Goal: Information Seeking & Learning: Learn about a topic

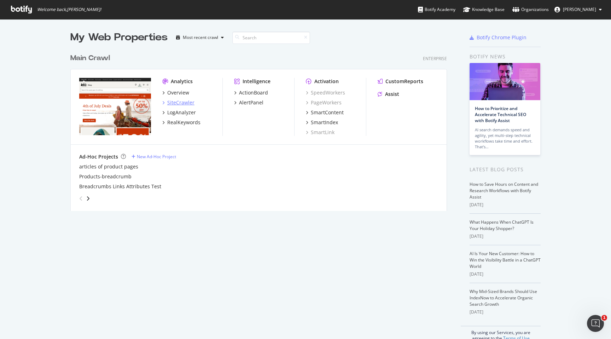
click at [185, 103] on div "SiteCrawler" at bounding box center [180, 102] width 27 height 7
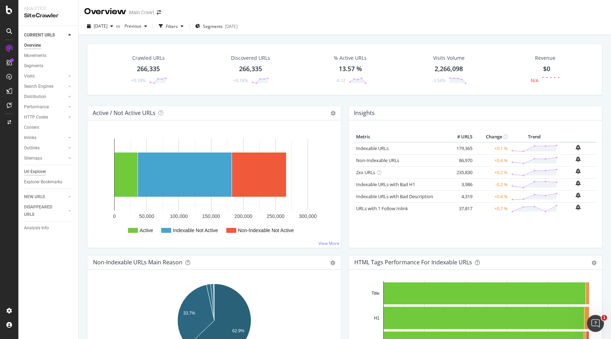
click at [36, 170] on div "Url Explorer" at bounding box center [35, 171] width 22 height 7
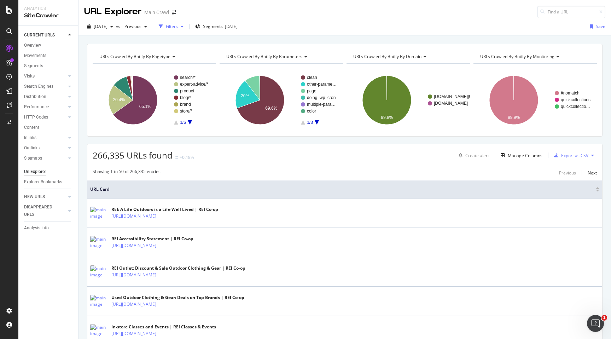
click at [178, 25] on div "Filters" at bounding box center [172, 26] width 12 height 6
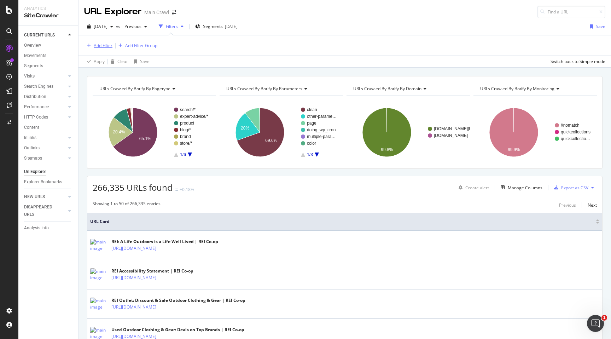
click at [99, 46] on div "Add Filter" at bounding box center [103, 45] width 19 height 6
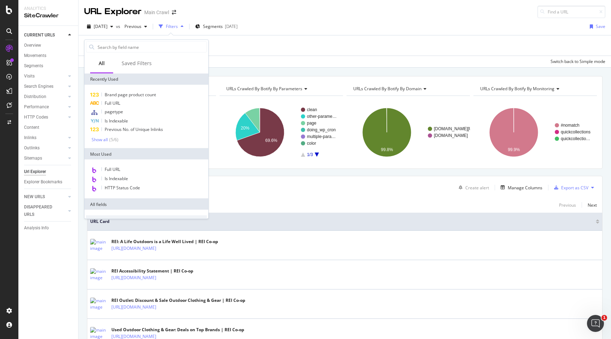
click at [254, 50] on div "Add Filter Add Filter Group" at bounding box center [345, 45] width 522 height 20
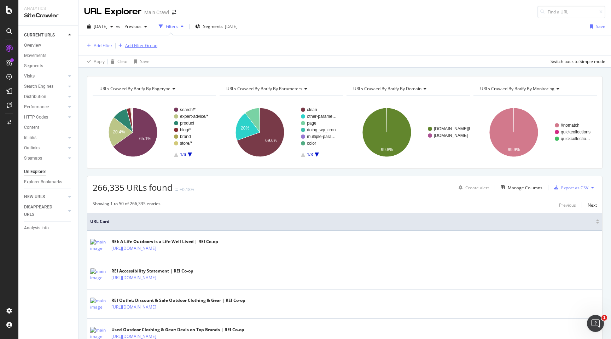
click at [139, 45] on div "Add Filter Group" at bounding box center [141, 45] width 32 height 6
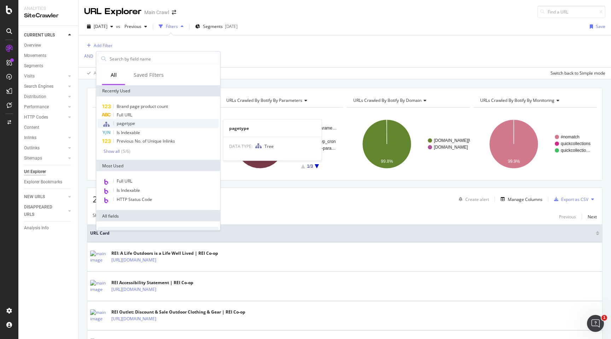
click at [128, 123] on span "pagetype" at bounding box center [126, 123] width 18 height 6
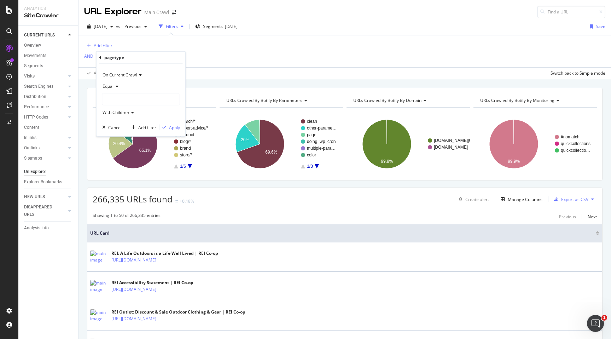
click at [111, 86] on span "Equal" at bounding box center [108, 86] width 11 height 6
click at [140, 85] on div "Equal" at bounding box center [141, 86] width 78 height 11
click at [122, 97] on div at bounding box center [141, 99] width 77 height 11
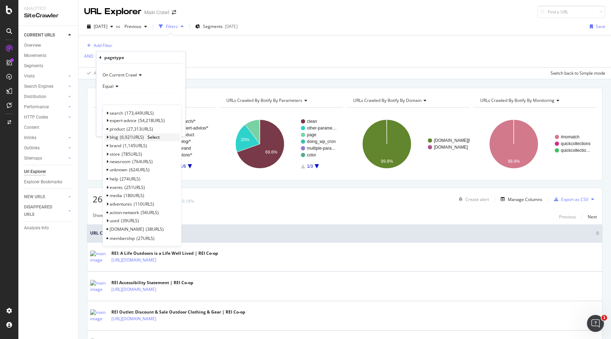
click at [159, 136] on span "Select" at bounding box center [154, 137] width 12 height 6
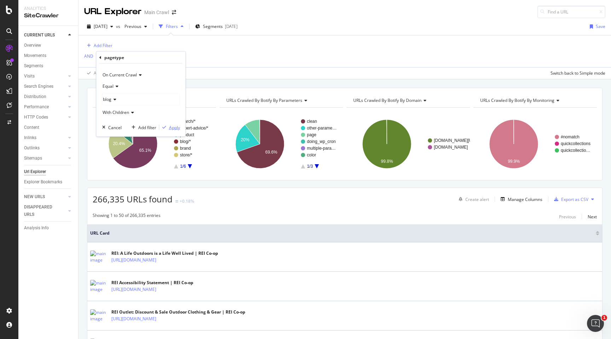
click at [173, 126] on div "Apply" at bounding box center [174, 127] width 11 height 6
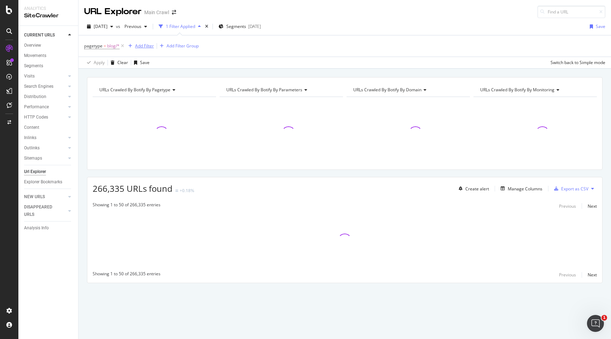
click at [144, 46] on div "Add Filter" at bounding box center [144, 46] width 19 height 6
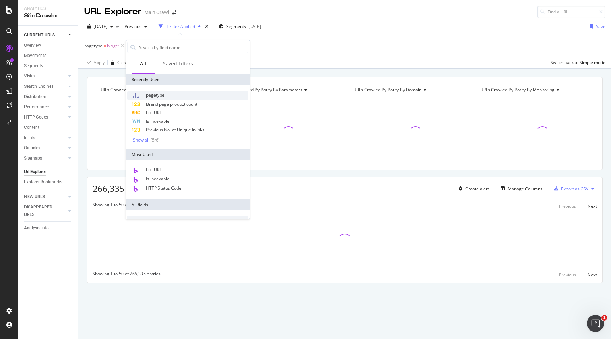
click at [168, 96] on div "pagetype" at bounding box center [187, 95] width 121 height 9
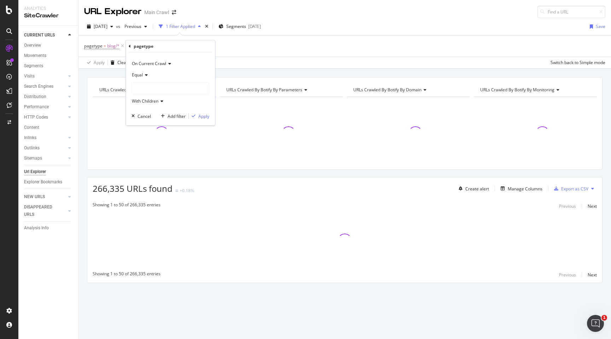
click at [149, 91] on div at bounding box center [170, 87] width 77 height 11
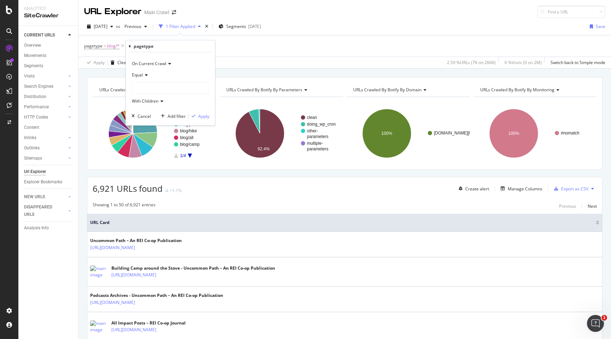
click at [187, 88] on div at bounding box center [170, 87] width 77 height 11
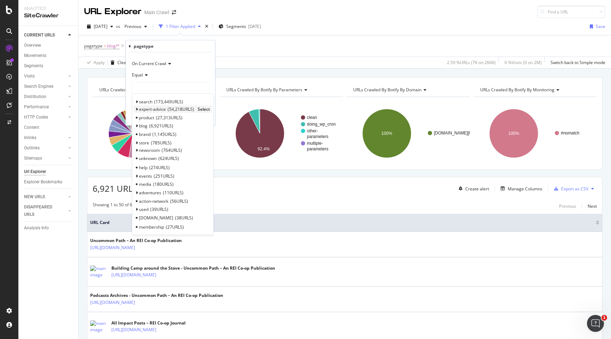
click at [203, 110] on span "Select" at bounding box center [204, 109] width 12 height 6
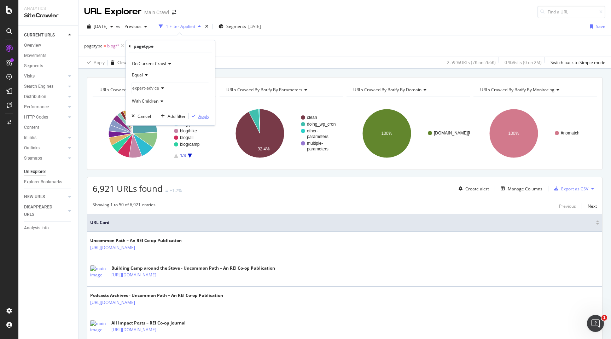
click at [200, 115] on div "Apply" at bounding box center [204, 116] width 11 height 6
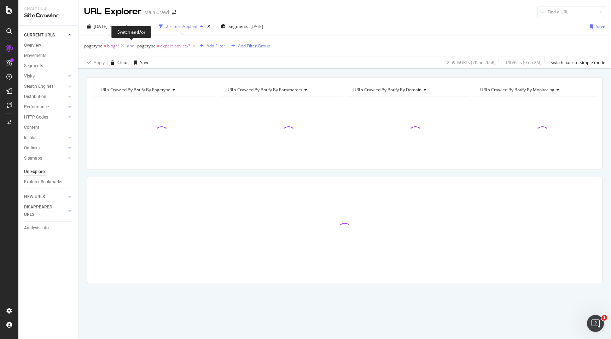
click at [133, 45] on div "and" at bounding box center [130, 46] width 7 height 6
click at [206, 48] on div "Add Filter" at bounding box center [212, 46] width 19 height 6
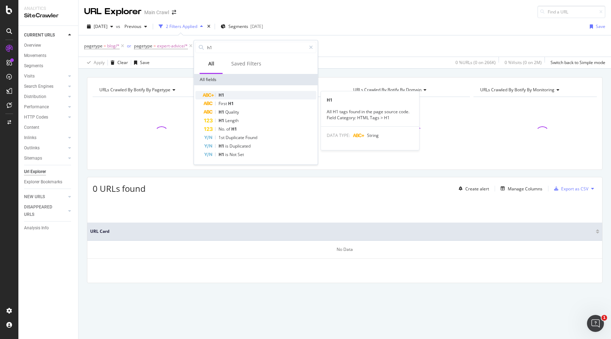
type input "h1"
click at [226, 93] on div "H1" at bounding box center [260, 95] width 113 height 8
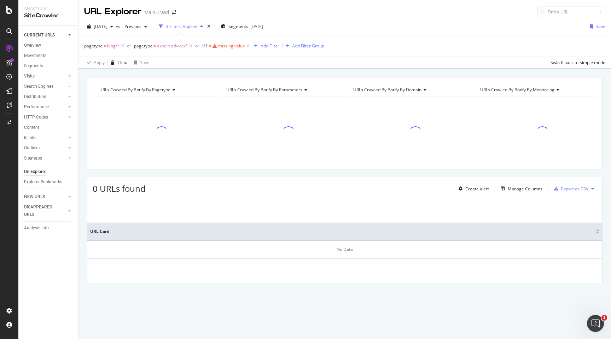
click at [324, 54] on div "pagetype = blog/* or pagetype = expert-advice/* or H1 = missing value Add Filte…" at bounding box center [345, 45] width 522 height 21
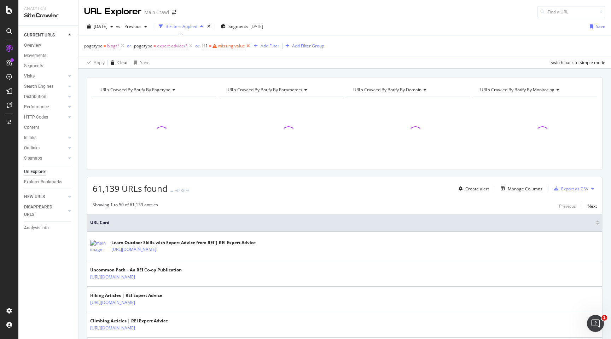
click at [249, 45] on icon at bounding box center [248, 45] width 6 height 7
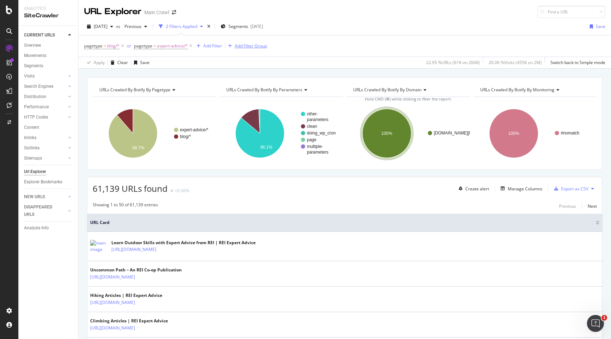
click at [239, 46] on div "Add Filter Group" at bounding box center [251, 46] width 32 height 6
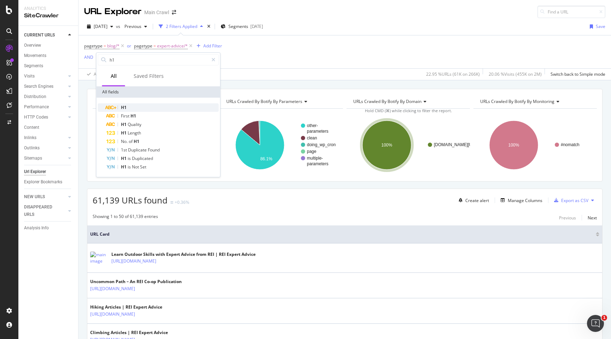
click at [158, 106] on div "H1" at bounding box center [163, 107] width 113 height 8
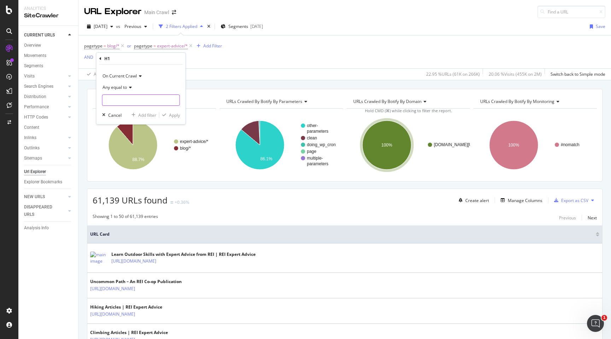
click at [132, 95] on input "text" at bounding box center [141, 99] width 77 height 11
click at [127, 87] on span "Any equal to" at bounding box center [115, 87] width 24 height 6
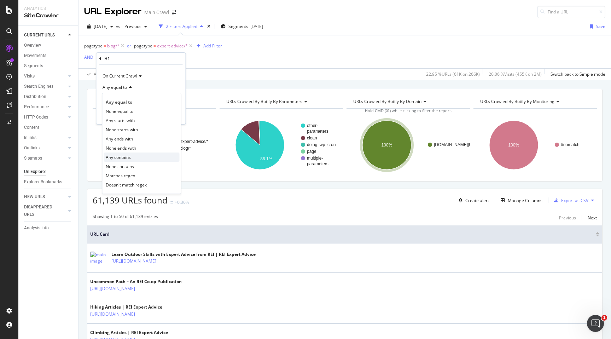
click at [132, 154] on div "Any contains" at bounding box center [142, 157] width 76 height 9
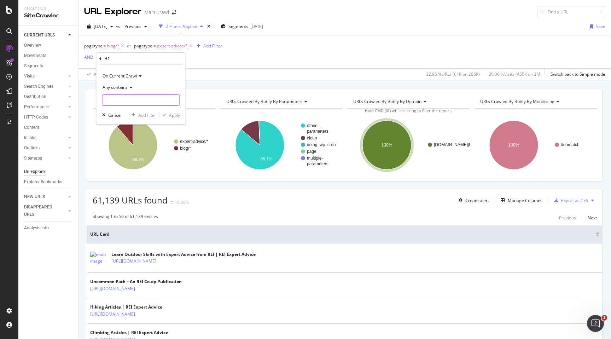
click at [128, 101] on input "text" at bounding box center [141, 99] width 77 height 11
type input "review"
click at [167, 113] on div "button" at bounding box center [165, 115] width 10 height 4
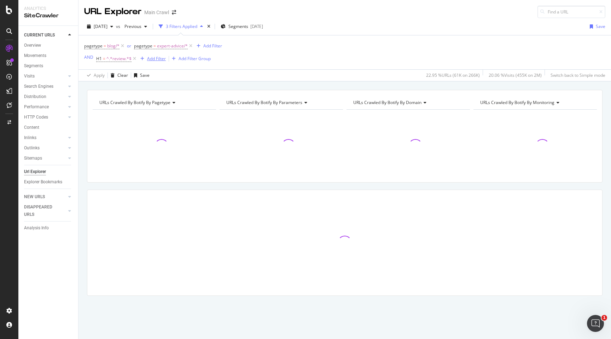
click at [154, 59] on div "Add Filter" at bounding box center [156, 59] width 19 height 6
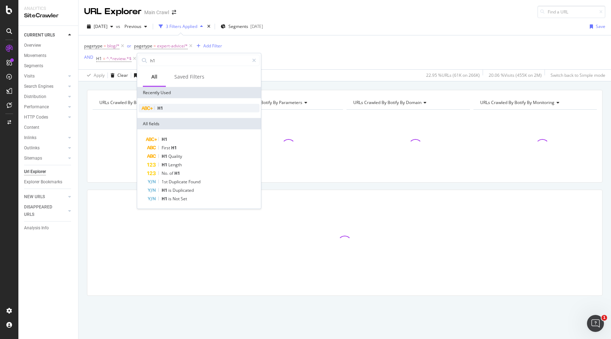
click at [172, 106] on div "H1" at bounding box center [199, 108] width 121 height 8
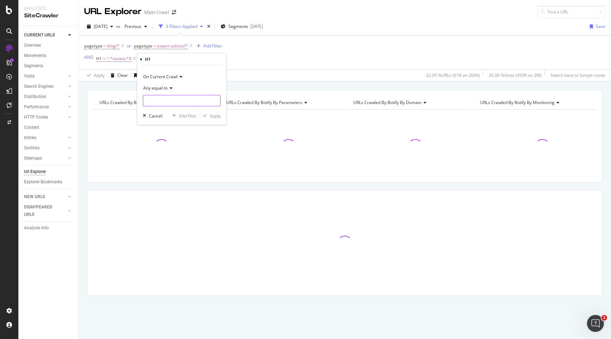
click at [172, 106] on input "text" at bounding box center [181, 100] width 77 height 11
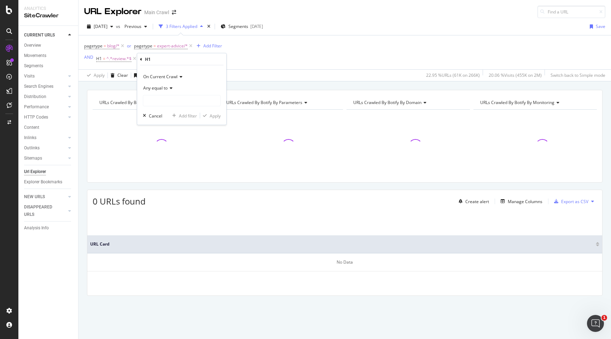
click at [163, 87] on span "Any equal to" at bounding box center [155, 88] width 24 height 6
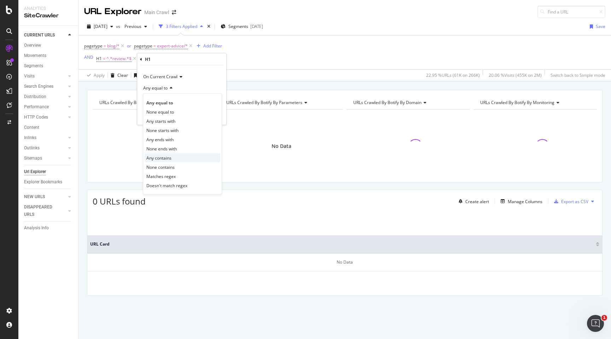
click at [162, 155] on span "Any contains" at bounding box center [158, 158] width 25 height 6
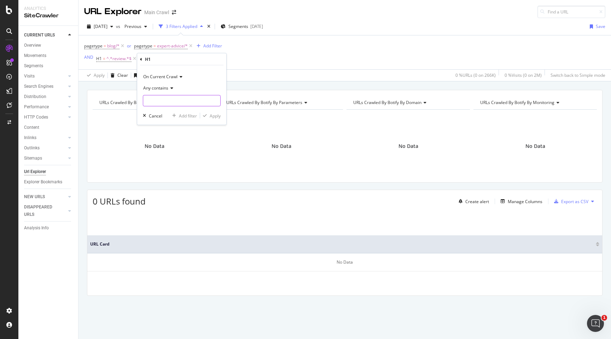
click at [162, 104] on input "text" at bounding box center [181, 100] width 77 height 11
type input "first look"
click at [214, 114] on div "Apply" at bounding box center [215, 116] width 11 height 6
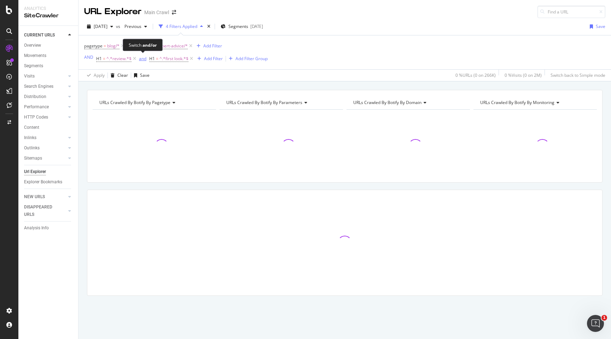
click at [142, 61] on div "and" at bounding box center [142, 59] width 7 height 6
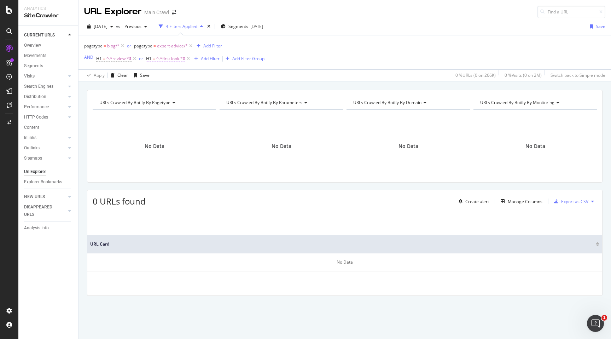
click at [172, 59] on span "^.*first look.*$" at bounding box center [170, 59] width 29 height 10
click at [155, 101] on input "first look" at bounding box center [185, 99] width 67 height 11
type input "First look"
click at [219, 115] on div "Apply" at bounding box center [223, 114] width 11 height 6
click at [212, 57] on div "Add Filter" at bounding box center [211, 59] width 19 height 6
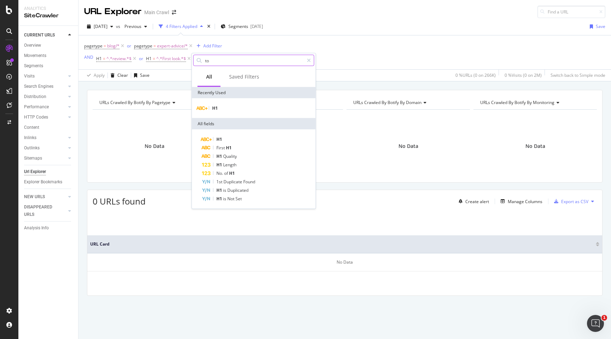
type input "t"
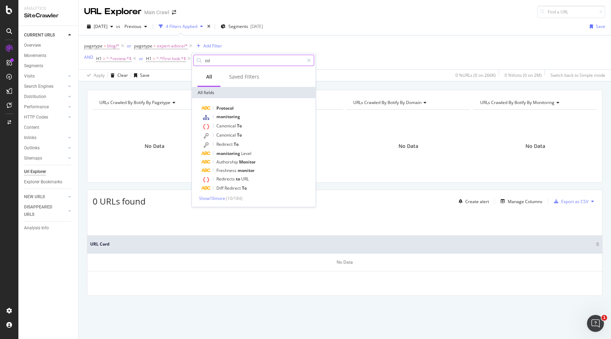
type input "title"
click at [109, 47] on span "blog/*" at bounding box center [113, 46] width 12 height 10
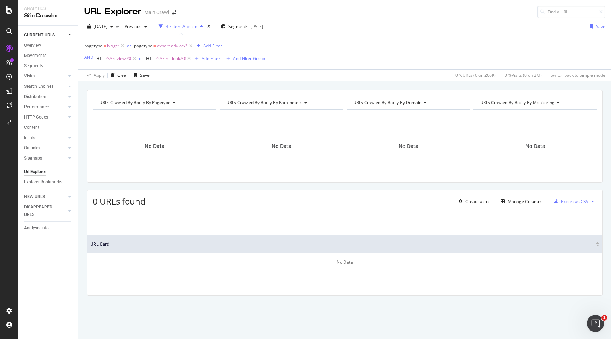
click at [278, 61] on div "pagetype = blog/* or pagetype = expert-advice/* Add Filter AND H1 = ^.*review.*…" at bounding box center [345, 52] width 522 height 34
click at [207, 59] on div "Add Filter" at bounding box center [211, 59] width 19 height 6
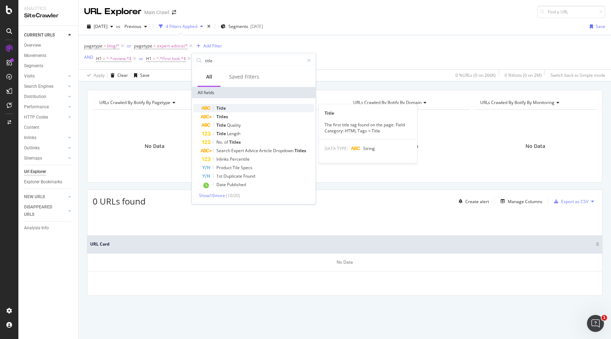
click at [220, 109] on span "Title" at bounding box center [222, 108] width 10 height 6
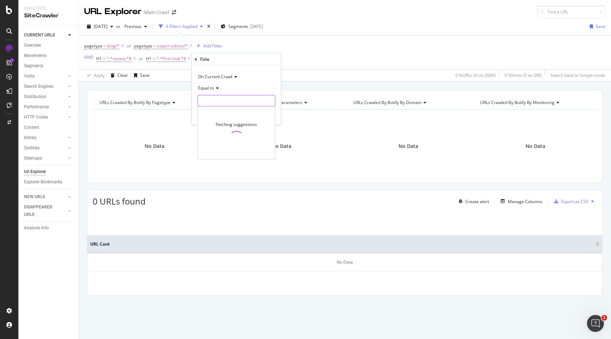
click at [216, 98] on input "text" at bounding box center [236, 100] width 77 height 11
click at [215, 88] on icon at bounding box center [216, 88] width 5 height 4
click at [239, 160] on div "Contains" at bounding box center [238, 157] width 76 height 9
type input "R"
type input "r"
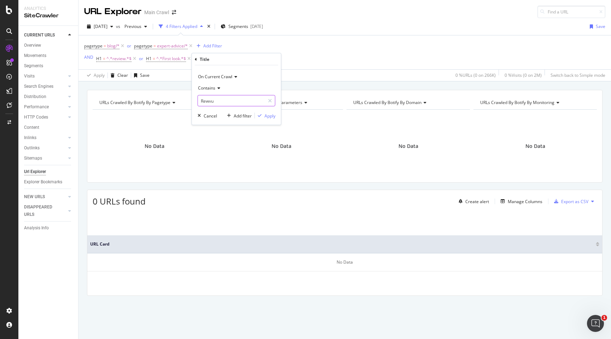
type input "Rewvu"
click at [207, 120] on div "On Current Crawl Contains Rewvu Cancel Add filter Apply" at bounding box center [236, 94] width 89 height 59
click at [208, 114] on div "Cancel" at bounding box center [210, 116] width 13 height 6
click at [124, 61] on span "^.*review.*$" at bounding box center [119, 59] width 25 height 10
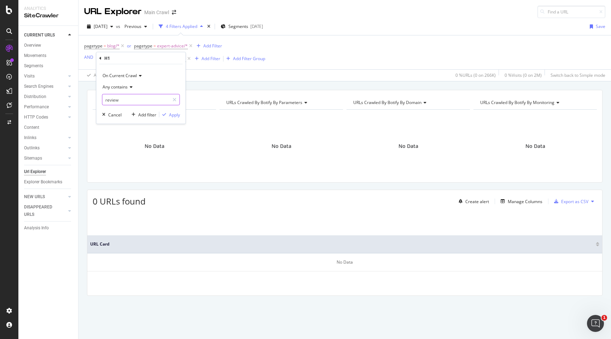
click at [108, 100] on input "review" at bounding box center [136, 99] width 67 height 11
type input "Review"
click at [174, 117] on div "Apply" at bounding box center [174, 114] width 11 height 6
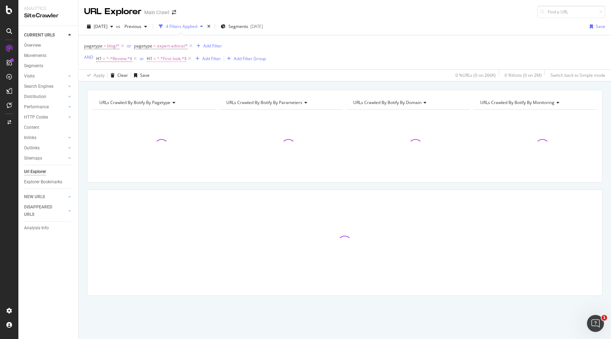
click at [166, 59] on span "^.*First look.*$" at bounding box center [172, 59] width 30 height 10
click at [165, 99] on input "First look" at bounding box center [186, 99] width 67 height 11
type input "First Look"
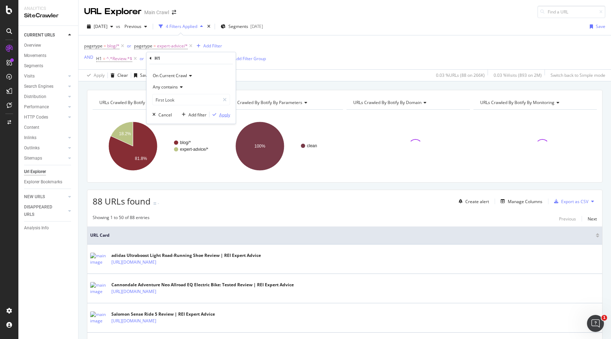
click at [224, 112] on div "Apply" at bounding box center [224, 114] width 11 height 6
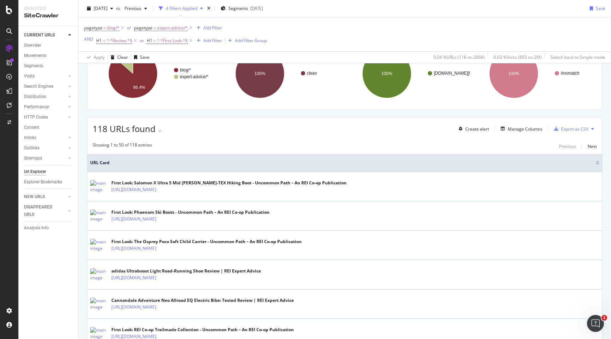
scroll to position [88, 0]
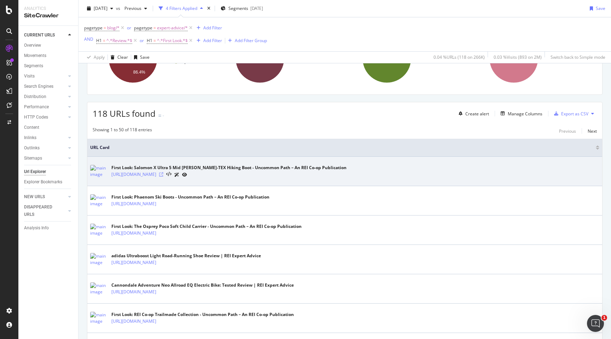
click at [163, 173] on icon at bounding box center [161, 174] width 4 height 4
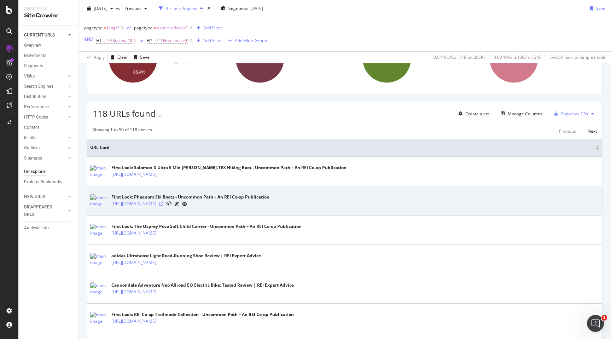
click at [163, 203] on icon at bounding box center [161, 204] width 4 height 4
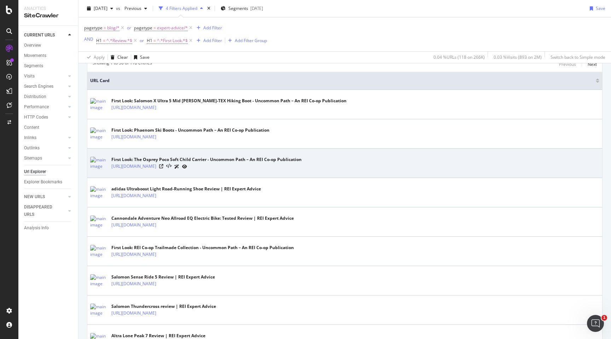
scroll to position [159, 0]
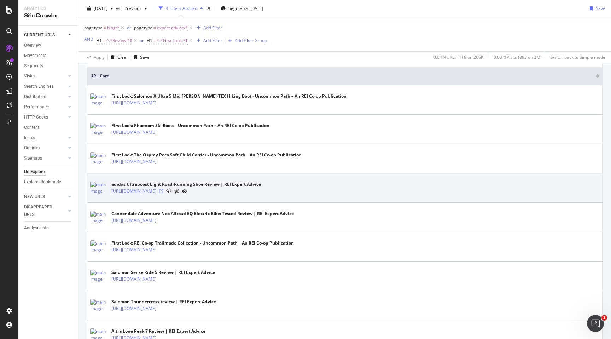
click at [163, 191] on icon at bounding box center [161, 191] width 4 height 4
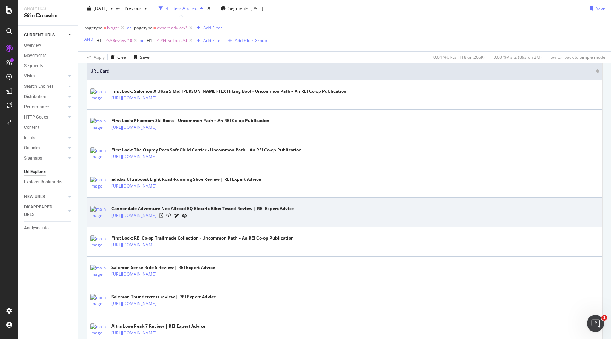
scroll to position [167, 0]
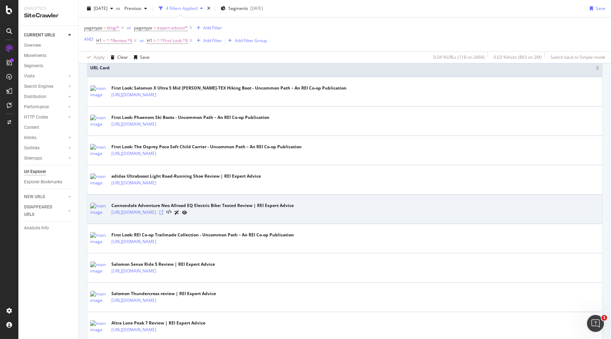
click at [163, 212] on icon at bounding box center [161, 212] width 4 height 4
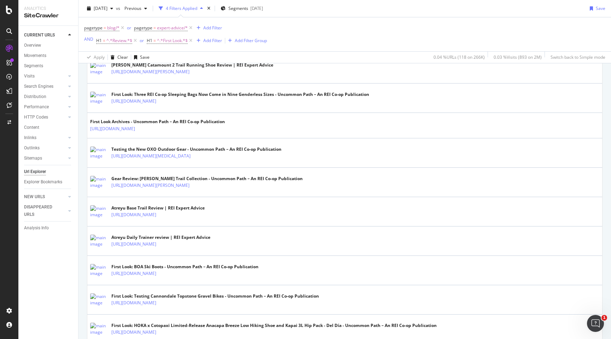
scroll to position [721, 0]
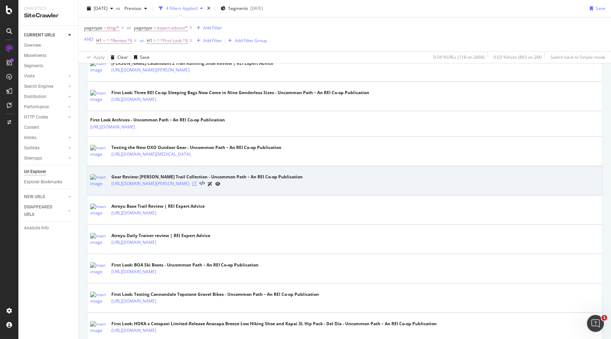
click at [197, 183] on icon at bounding box center [194, 184] width 4 height 4
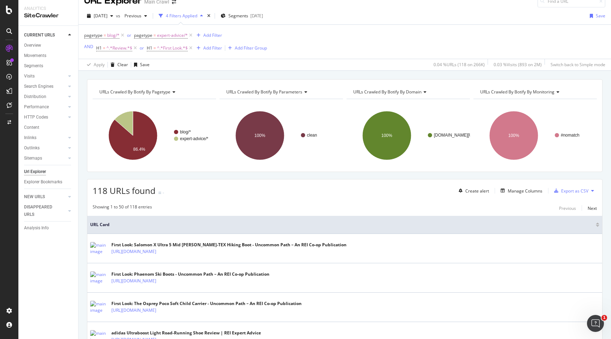
scroll to position [0, 0]
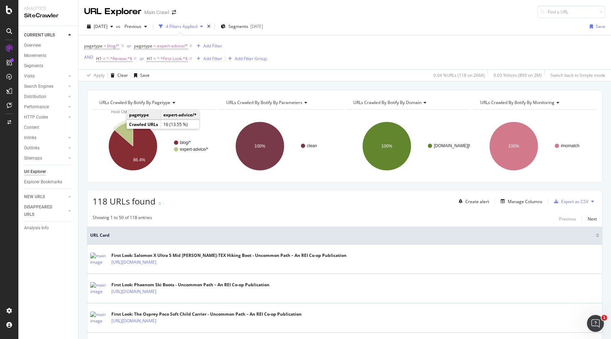
click at [127, 130] on icon "A chart." at bounding box center [124, 134] width 18 height 24
click at [142, 137] on icon "A chart." at bounding box center [133, 146] width 49 height 49
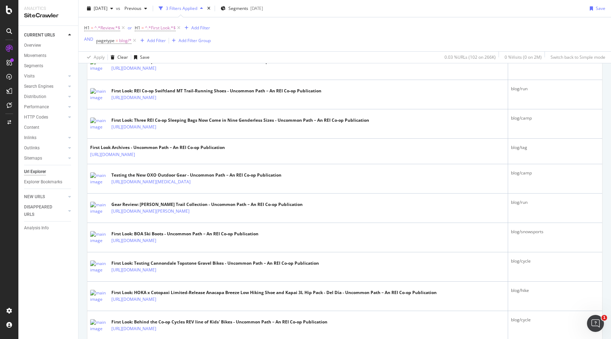
scroll to position [289, 0]
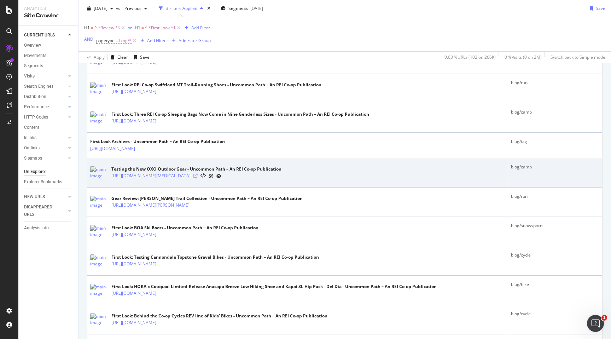
click at [198, 176] on icon at bounding box center [196, 176] width 4 height 4
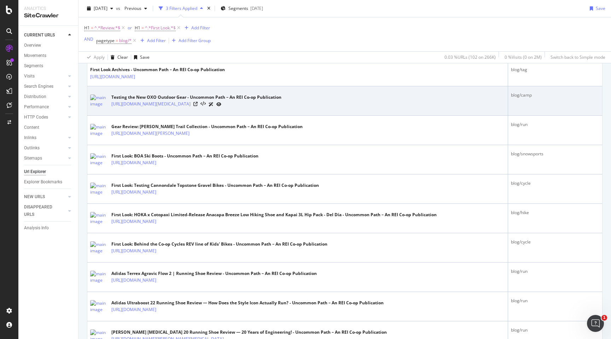
scroll to position [361, 0]
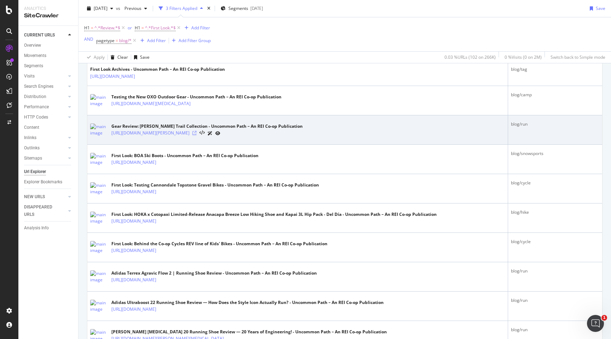
click at [197, 131] on icon at bounding box center [194, 133] width 4 height 4
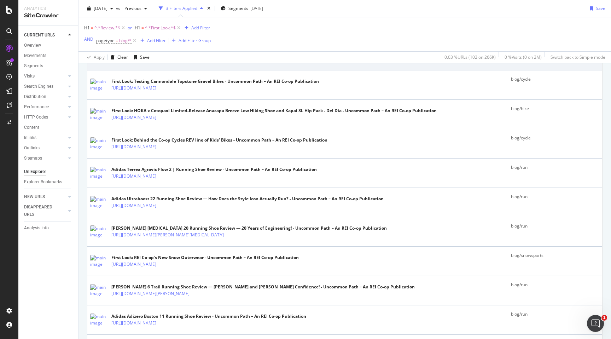
scroll to position [464, 0]
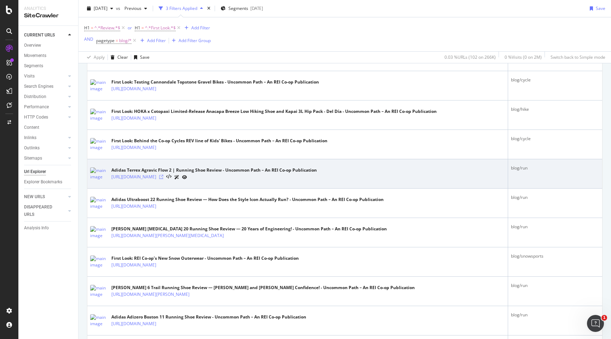
click at [163, 179] on icon at bounding box center [161, 177] width 4 height 4
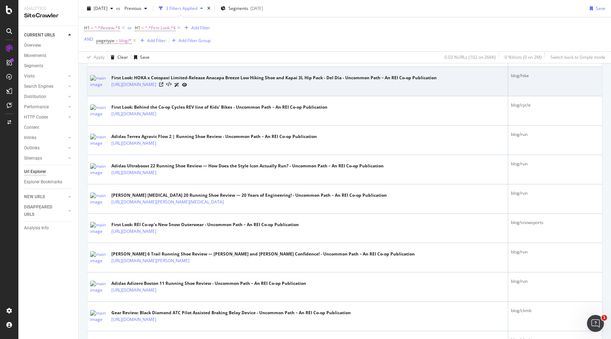
scroll to position [502, 0]
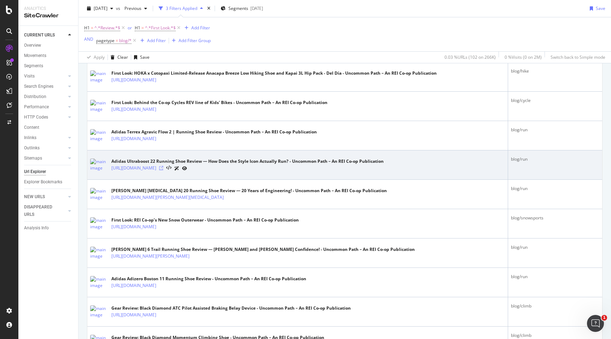
click at [163, 167] on icon at bounding box center [161, 168] width 4 height 4
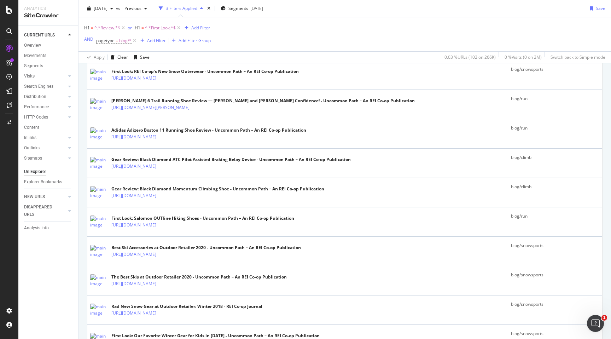
scroll to position [651, 0]
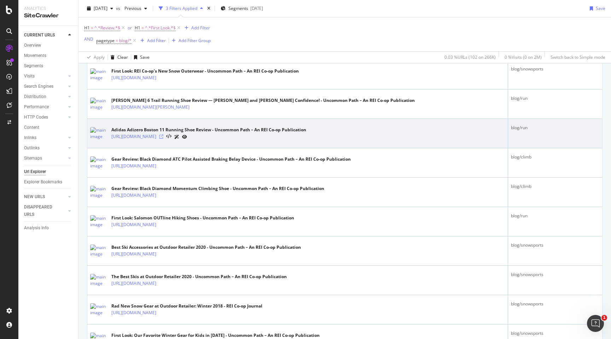
click at [163, 136] on icon at bounding box center [161, 136] width 4 height 4
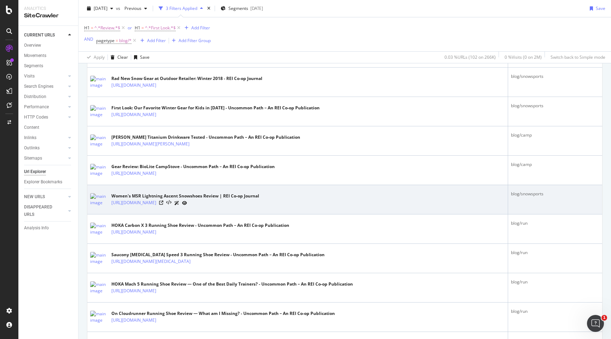
scroll to position [880, 0]
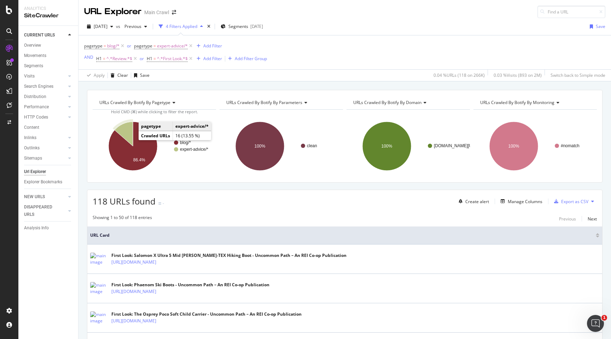
click at [130, 137] on icon "A chart." at bounding box center [124, 134] width 18 height 24
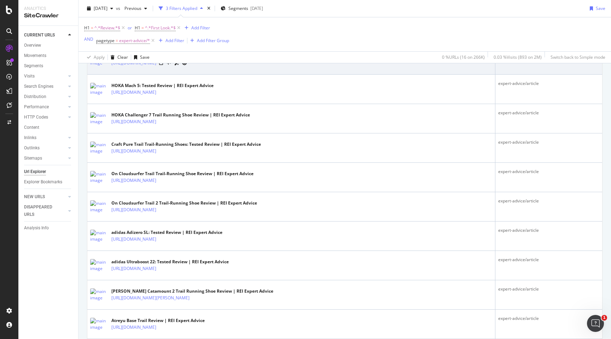
scroll to position [347, 0]
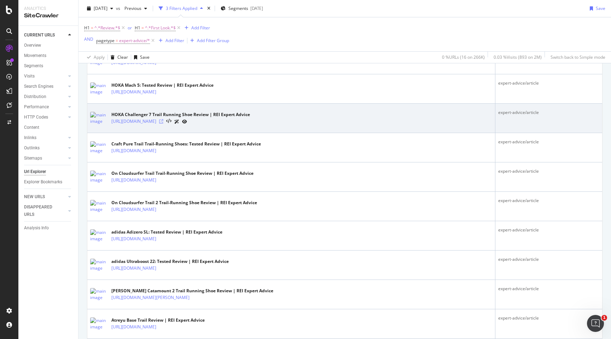
click at [163, 122] on icon at bounding box center [161, 121] width 4 height 4
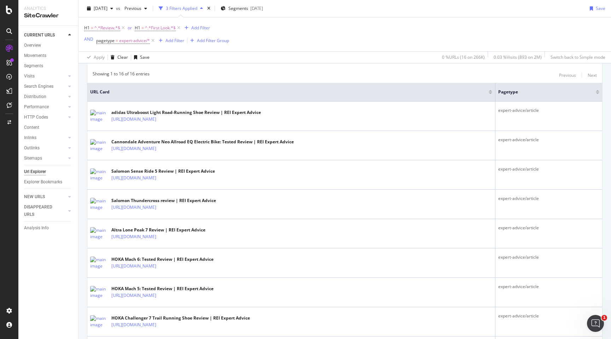
scroll to position [145, 0]
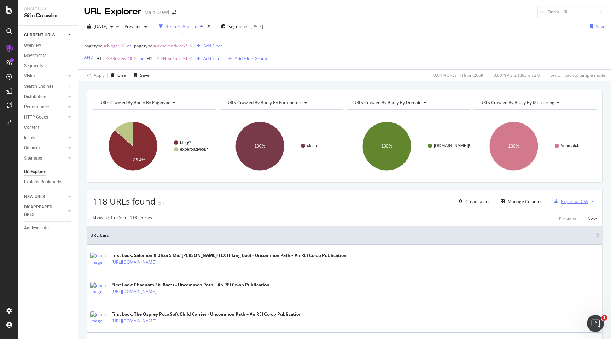
click at [583, 199] on div "Export as CSV" at bounding box center [575, 202] width 27 height 6
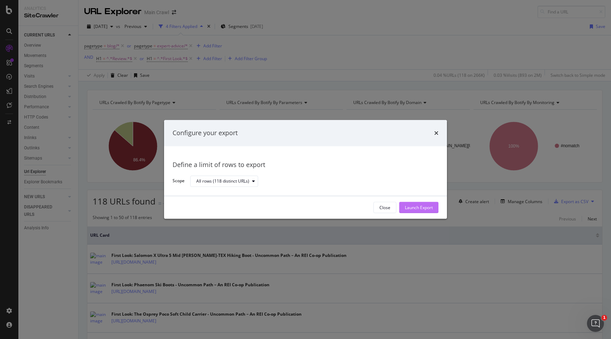
click at [411, 206] on div "Launch Export" at bounding box center [419, 208] width 28 height 6
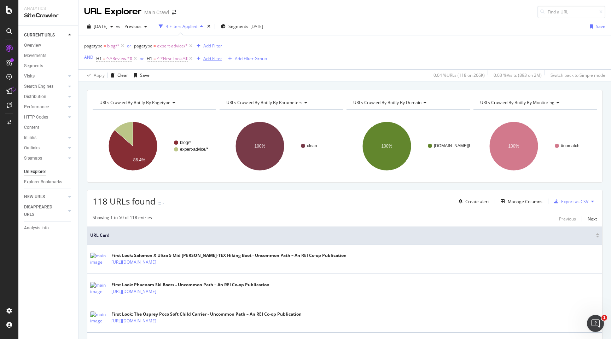
click at [215, 60] on div "Add Filter" at bounding box center [212, 59] width 19 height 6
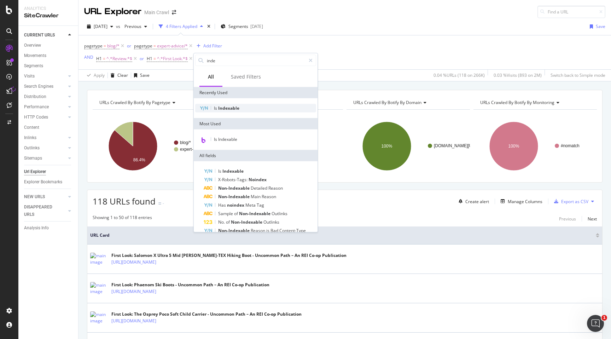
type input "inde"
click at [226, 106] on span "Indexable" at bounding box center [228, 108] width 21 height 6
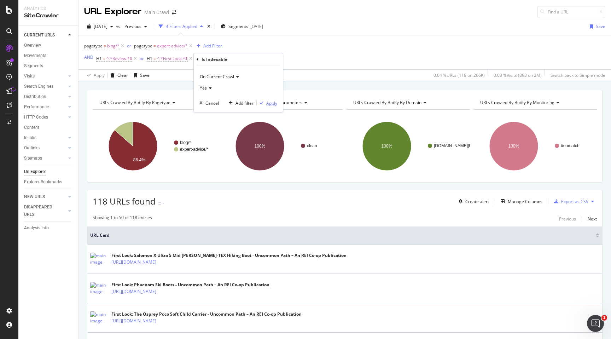
click at [277, 104] on div "Apply" at bounding box center [271, 103] width 11 height 6
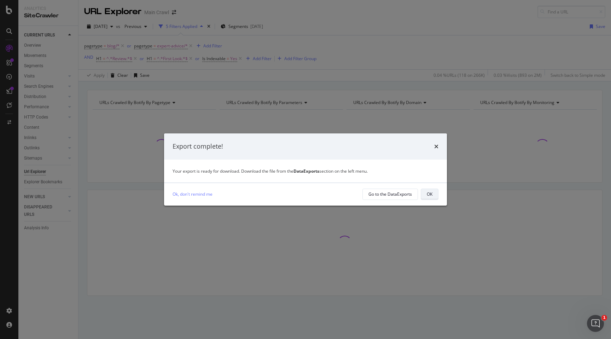
click at [427, 192] on div "OK" at bounding box center [430, 194] width 6 height 6
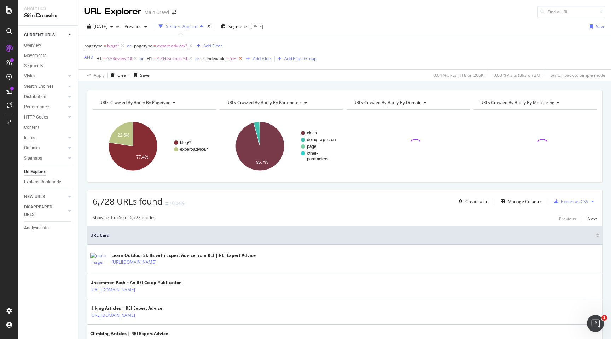
click at [241, 59] on icon at bounding box center [240, 58] width 6 height 7
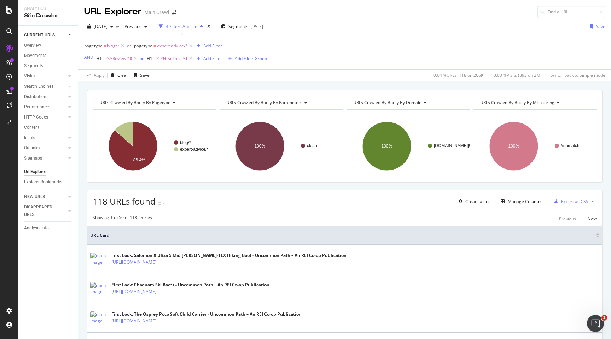
click at [248, 62] on div "Add Filter Group" at bounding box center [251, 59] width 32 height 6
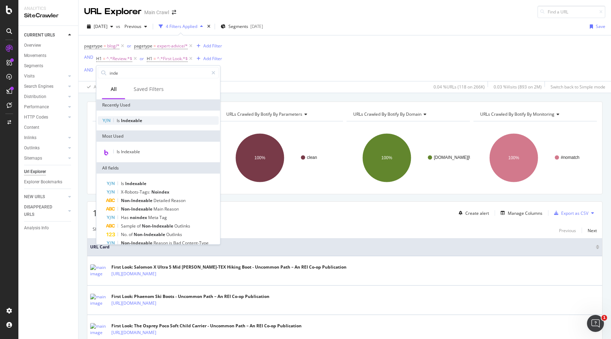
click at [139, 118] on span "Indexable" at bounding box center [131, 120] width 21 height 6
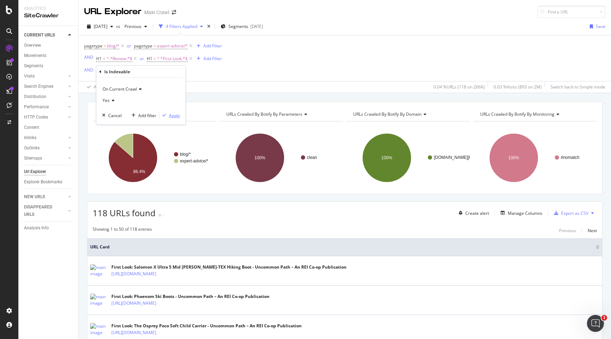
click at [178, 112] on button "Apply" at bounding box center [170, 115] width 21 height 7
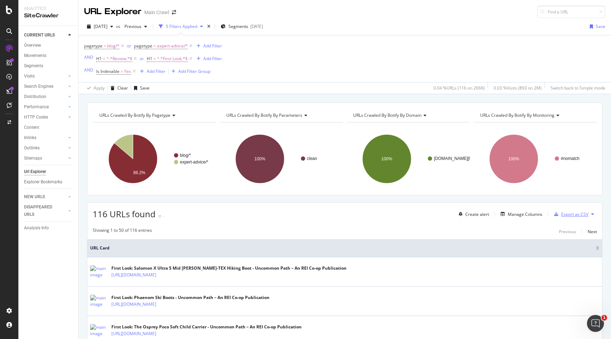
click at [577, 216] on div "Export as CSV" at bounding box center [575, 214] width 27 height 6
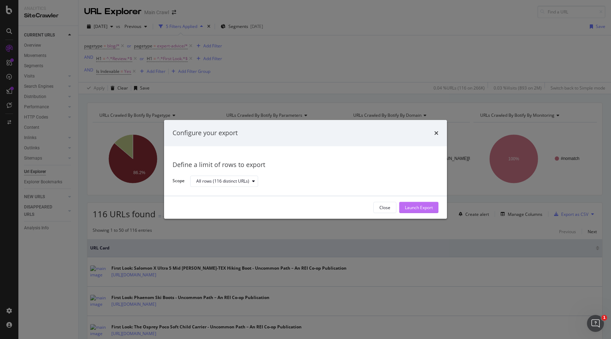
click at [427, 207] on div "Launch Export" at bounding box center [419, 208] width 28 height 6
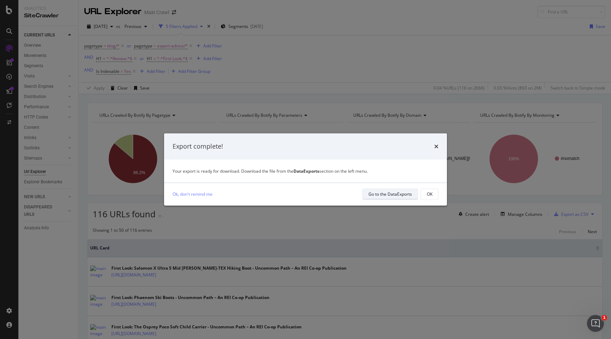
click at [406, 195] on div "Go to the DataExports" at bounding box center [391, 194] width 44 height 6
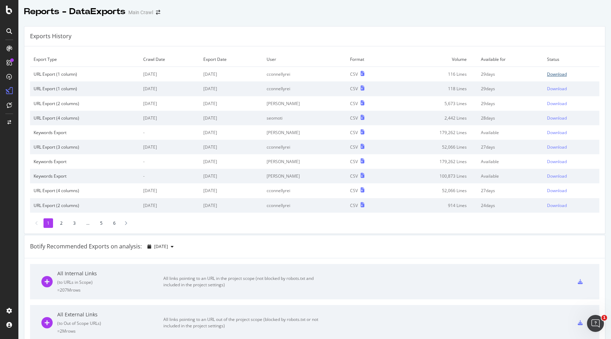
click at [558, 76] on div "Download" at bounding box center [557, 74] width 20 height 6
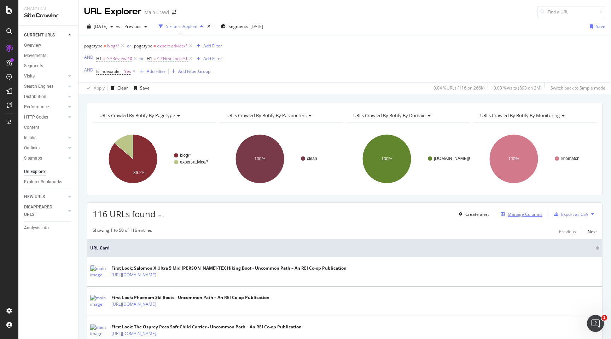
click at [519, 212] on div "Manage Columns" at bounding box center [525, 214] width 35 height 6
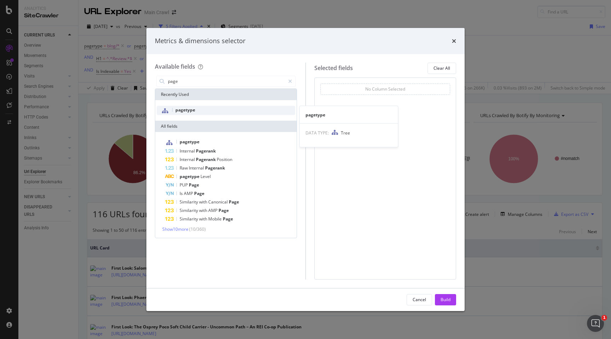
click at [272, 111] on div "pagetype" at bounding box center [226, 110] width 139 height 9
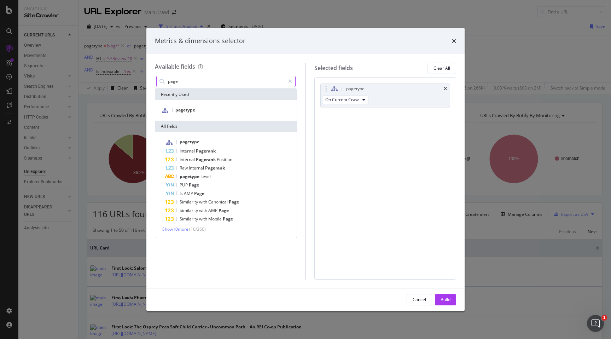
click at [205, 83] on input "page" at bounding box center [226, 81] width 118 height 11
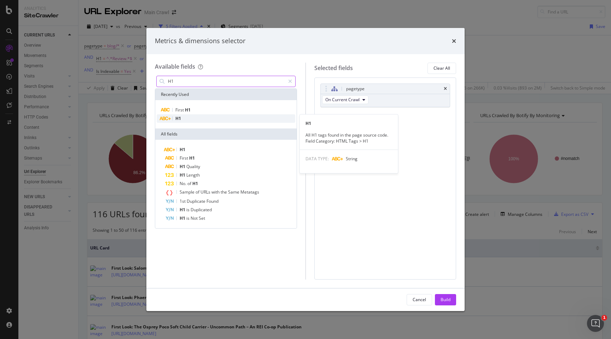
type input "H1"
click at [180, 119] on span "H1" at bounding box center [179, 118] width 6 height 6
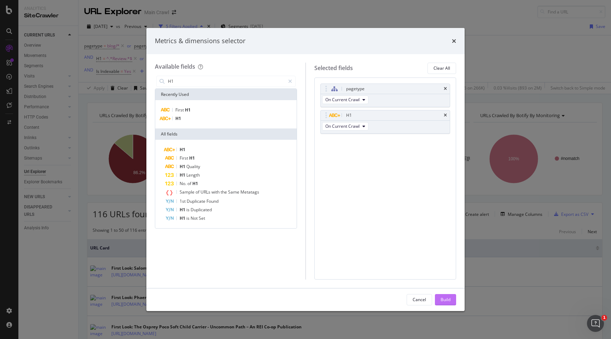
click at [447, 302] on div "Build" at bounding box center [446, 300] width 10 height 6
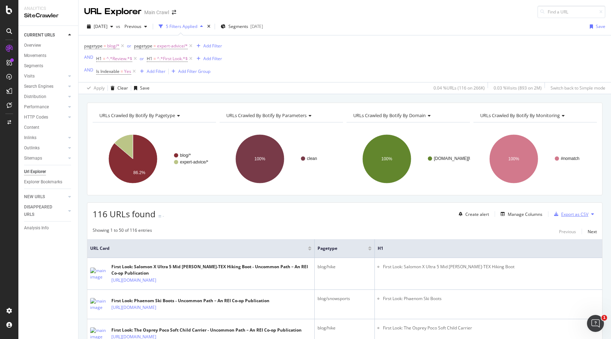
click at [581, 218] on div "Export as CSV" at bounding box center [570, 214] width 37 height 11
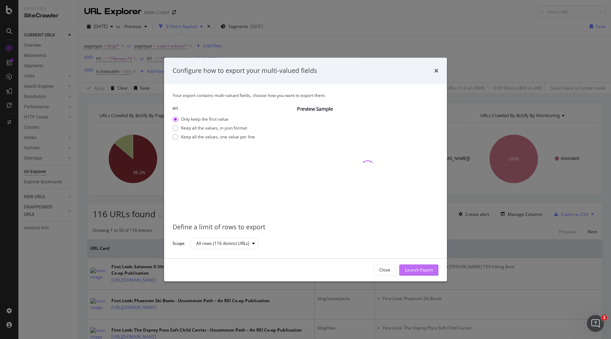
click at [423, 269] on div "Launch Export" at bounding box center [419, 270] width 28 height 6
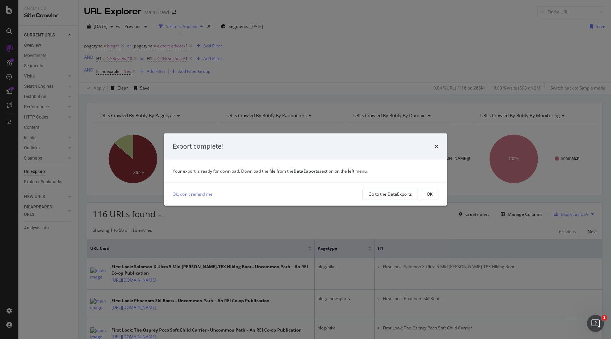
click at [395, 200] on div "Ok, don't remind me Go to the DataExports OK" at bounding box center [305, 194] width 283 height 23
click at [395, 192] on div "Go to the DataExports" at bounding box center [391, 194] width 44 height 6
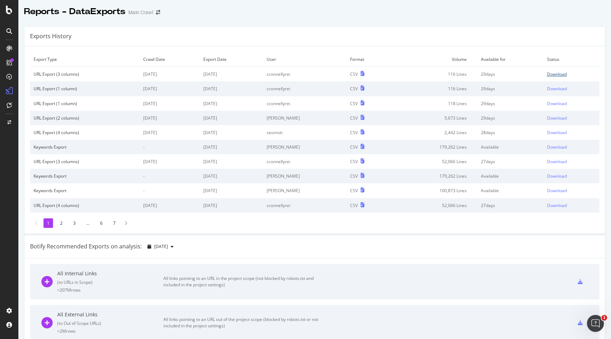
click at [557, 73] on div "Download" at bounding box center [557, 74] width 20 height 6
click at [553, 75] on div "Download" at bounding box center [557, 74] width 20 height 6
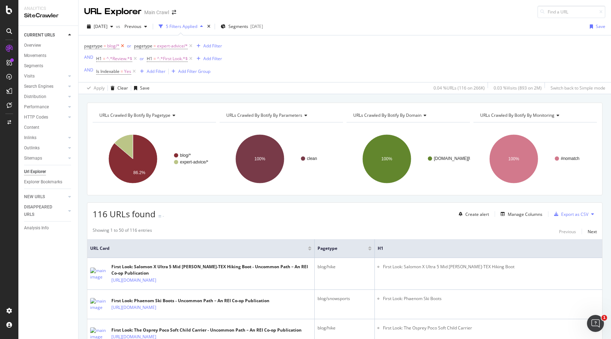
click at [121, 46] on icon at bounding box center [123, 45] width 6 height 7
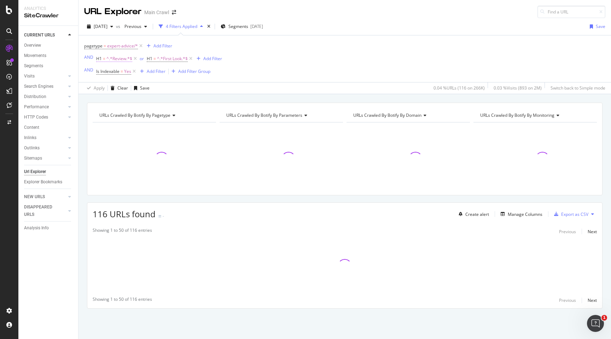
click at [111, 58] on span "^.*Review.*$" at bounding box center [120, 59] width 26 height 10
click at [121, 101] on input "Review" at bounding box center [136, 99] width 67 height 11
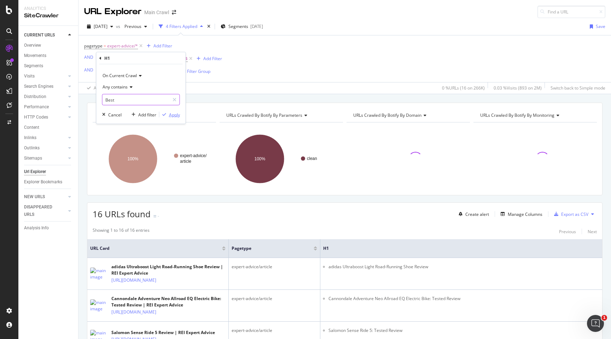
type input "Best"
click at [173, 114] on div "Apply" at bounding box center [174, 114] width 11 height 6
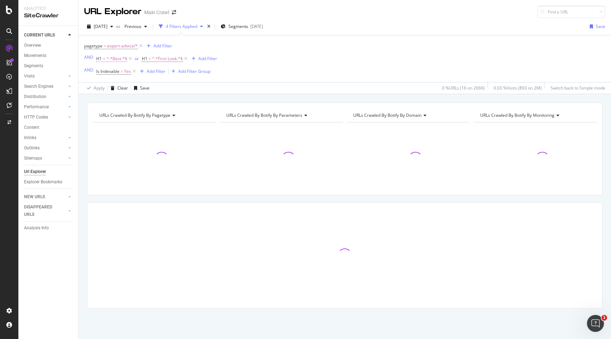
click at [111, 60] on span "^.*Best.*$" at bounding box center [117, 59] width 21 height 10
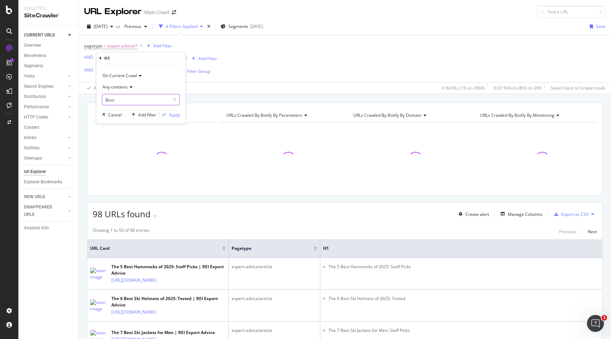
click at [125, 98] on input "Best" at bounding box center [136, 99] width 67 height 11
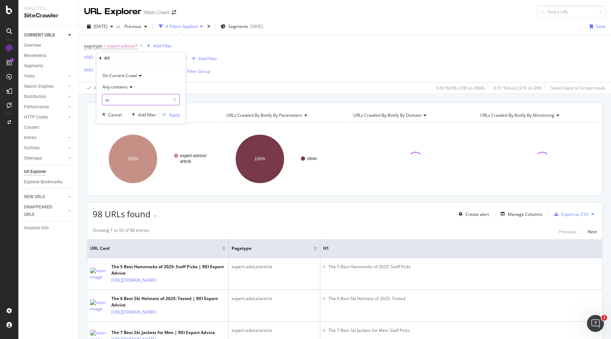
type input "t"
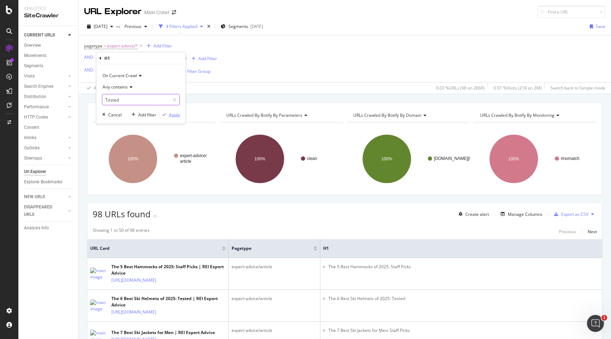
type input "Tested"
click at [169, 112] on div "Apply" at bounding box center [174, 114] width 11 height 6
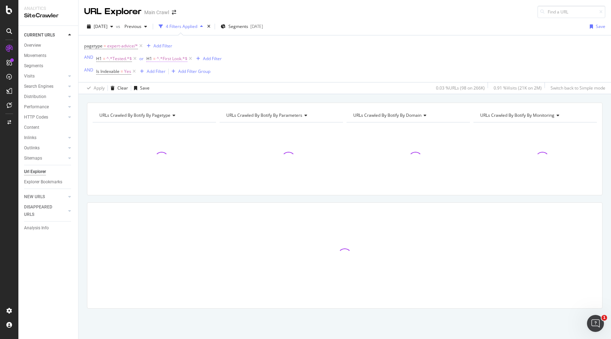
click at [164, 58] on span "^.*First Look.*$" at bounding box center [172, 59] width 31 height 10
click at [171, 105] on input "First Look" at bounding box center [185, 99] width 67 height 11
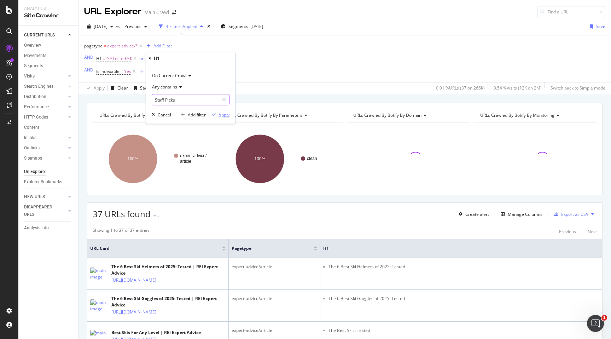
type input "Staff Picks"
click at [224, 114] on div "Apply" at bounding box center [224, 114] width 11 height 6
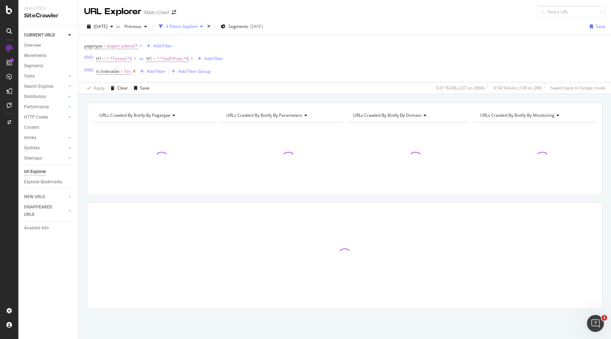
click at [133, 71] on icon at bounding box center [134, 71] width 6 height 7
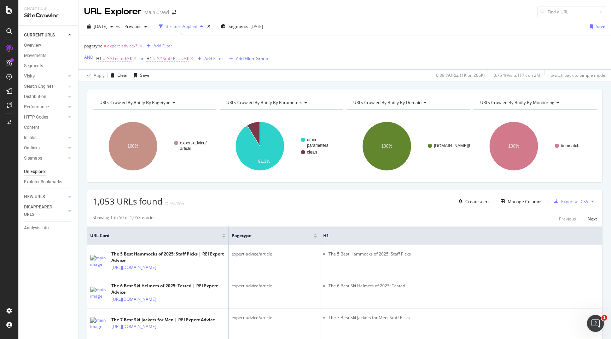
click at [163, 46] on div "Add Filter" at bounding box center [163, 46] width 19 height 6
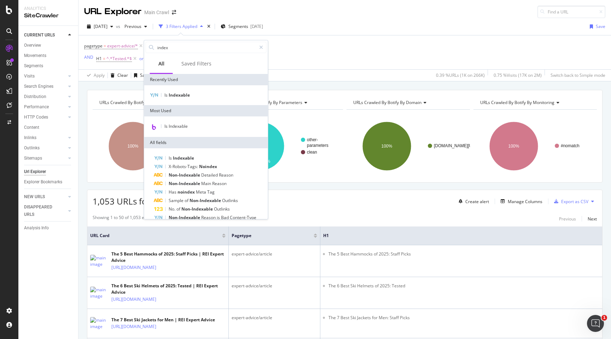
type input "index"
click at [180, 100] on div "Is Indexable" at bounding box center [206, 95] width 124 height 20
click at [180, 96] on span "Indexable" at bounding box center [179, 95] width 21 height 6
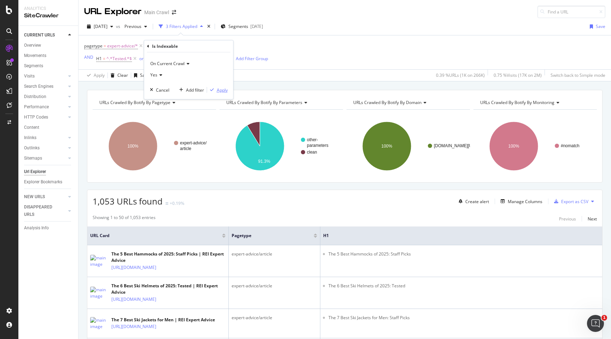
click at [226, 91] on div "Apply" at bounding box center [222, 90] width 11 height 6
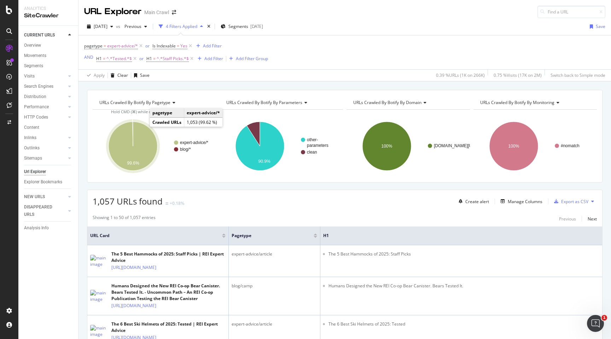
click at [140, 135] on icon "A chart." at bounding box center [133, 146] width 49 height 49
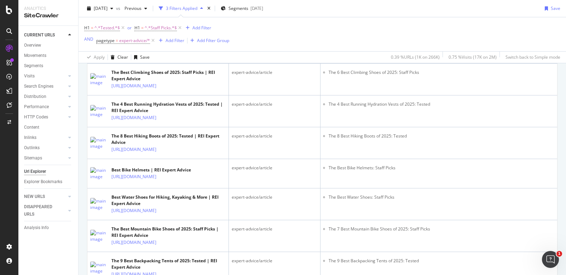
scroll to position [1335, 0]
click at [200, 28] on div "Add Filter" at bounding box center [201, 28] width 19 height 6
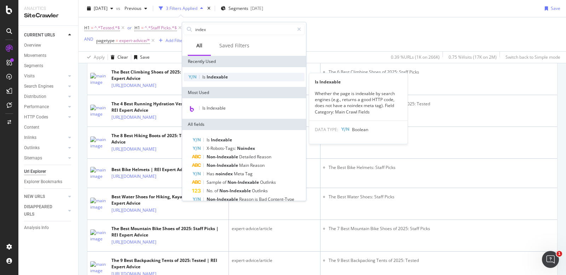
click at [215, 79] on span "Indexable" at bounding box center [217, 77] width 21 height 6
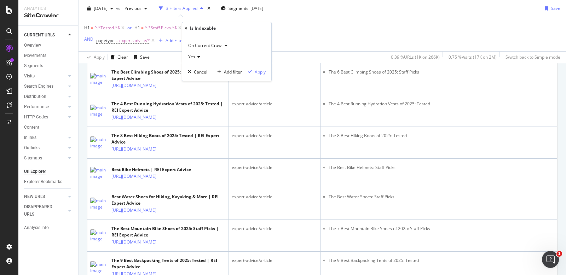
click at [260, 73] on div "Apply" at bounding box center [260, 72] width 11 height 6
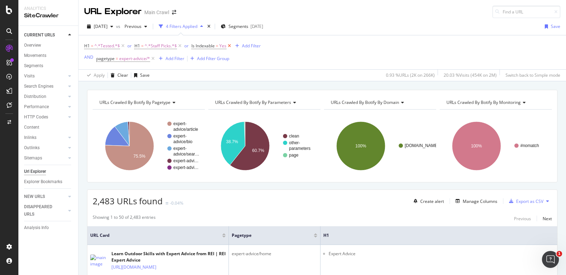
click at [230, 45] on icon at bounding box center [229, 45] width 6 height 7
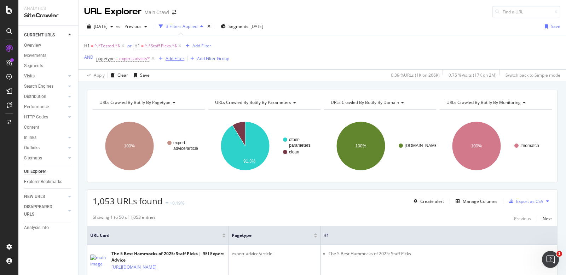
click at [162, 57] on icon "button" at bounding box center [161, 59] width 4 height 4
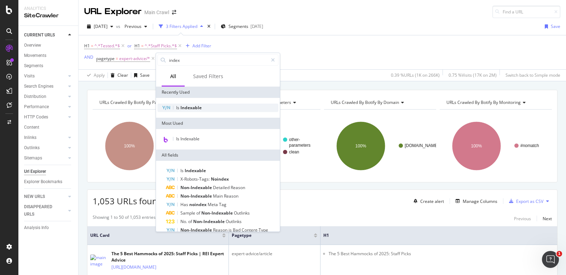
click at [187, 112] on div "Is Indexable" at bounding box center [217, 108] width 121 height 8
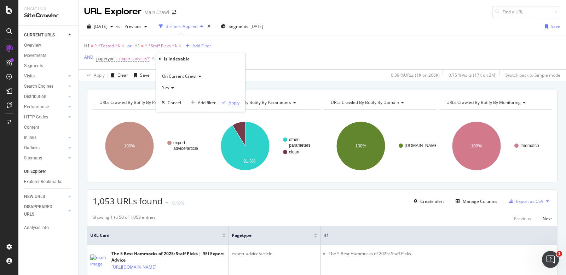
click at [236, 101] on div "Apply" at bounding box center [234, 103] width 11 height 6
